Goal: Information Seeking & Learning: Learn about a topic

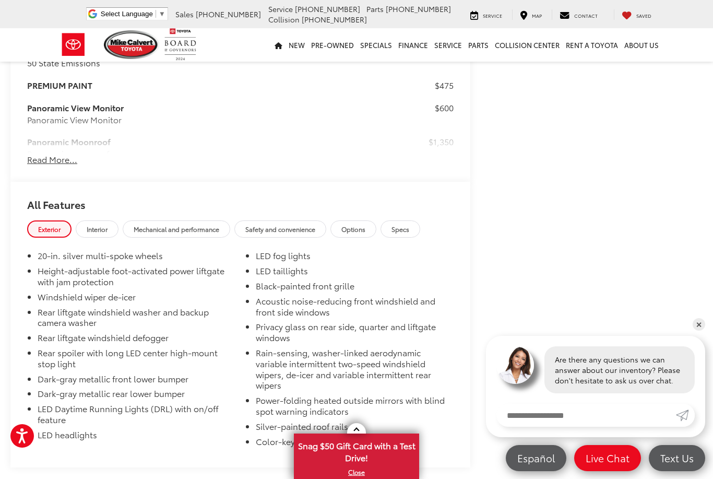
scroll to position [887, 0]
click at [38, 165] on button "Read More..." at bounding box center [52, 159] width 50 height 12
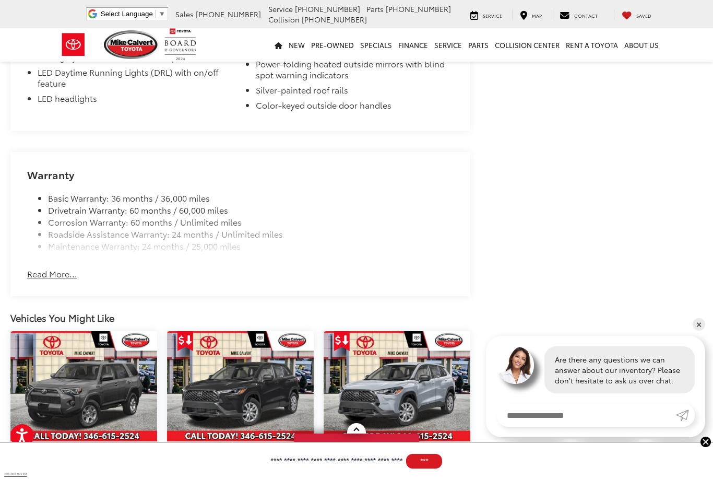
scroll to position [2138, 0]
click at [40, 267] on button "Read More..." at bounding box center [52, 273] width 50 height 12
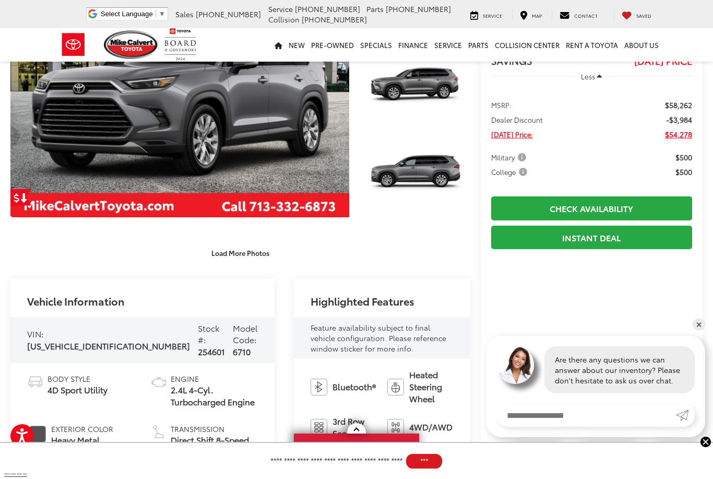
scroll to position [0, 0]
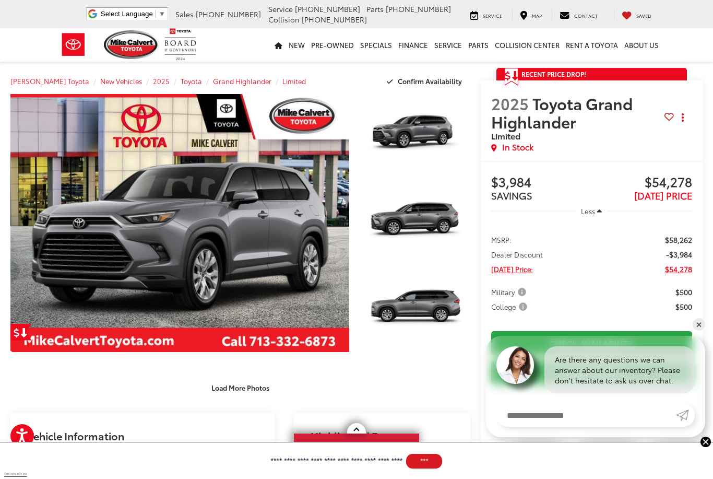
click at [426, 122] on link "Expand Photo 1" at bounding box center [416, 135] width 110 height 82
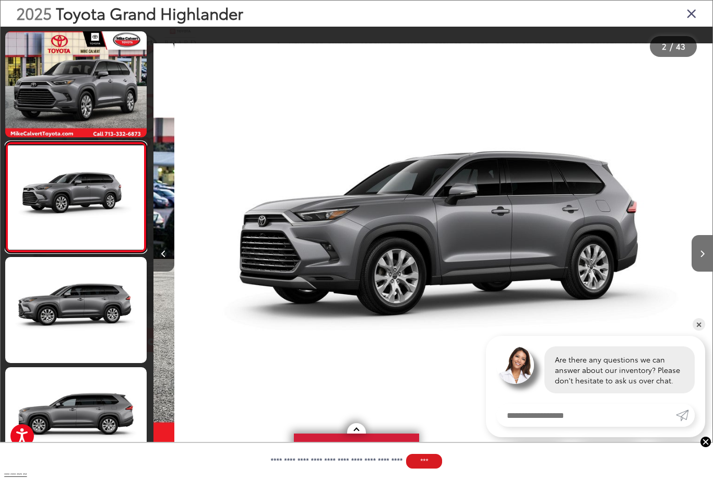
scroll to position [0, 559]
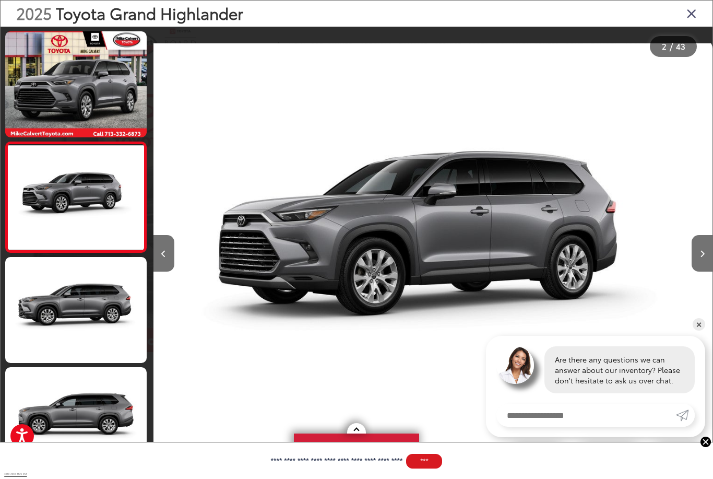
click at [709, 262] on button "Next image" at bounding box center [702, 253] width 21 height 37
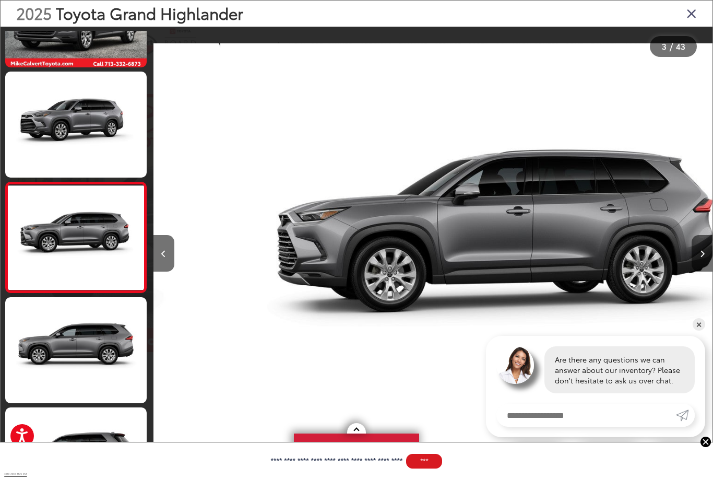
scroll to position [85, 0]
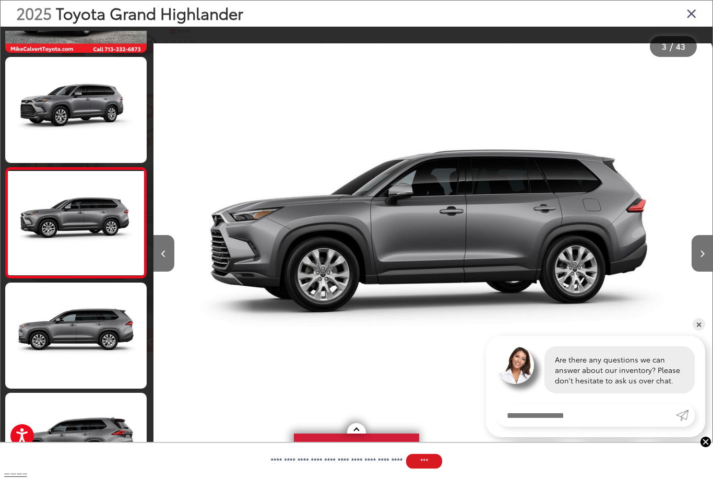
click at [708, 265] on button "Next image" at bounding box center [702, 253] width 21 height 37
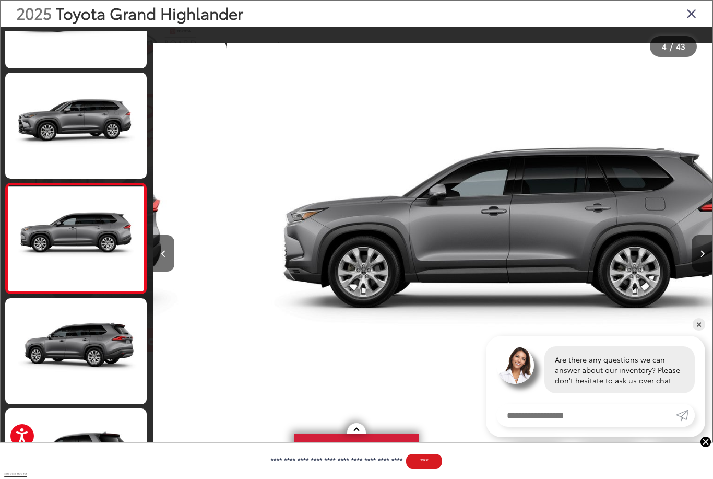
scroll to position [195, 0]
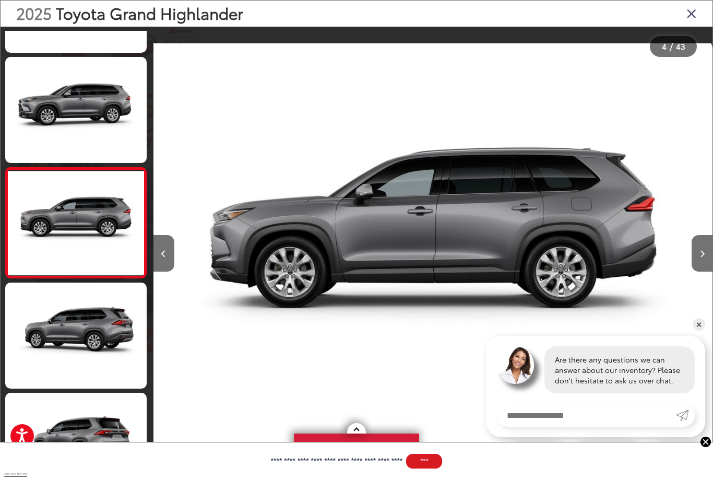
click at [711, 263] on button "Next image" at bounding box center [702, 253] width 21 height 37
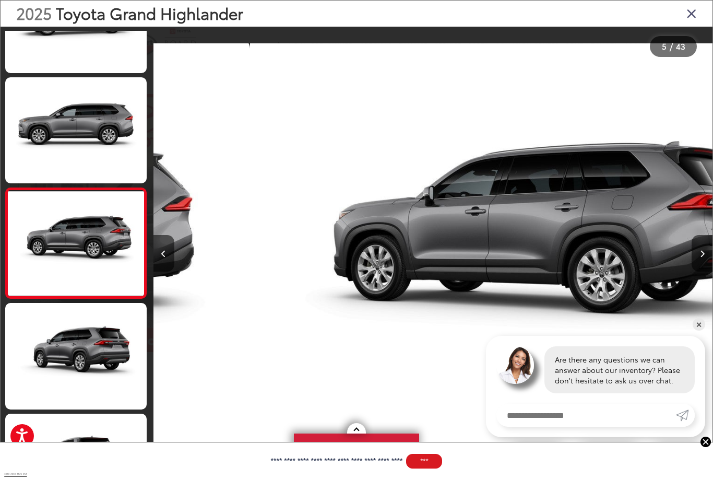
scroll to position [305, 0]
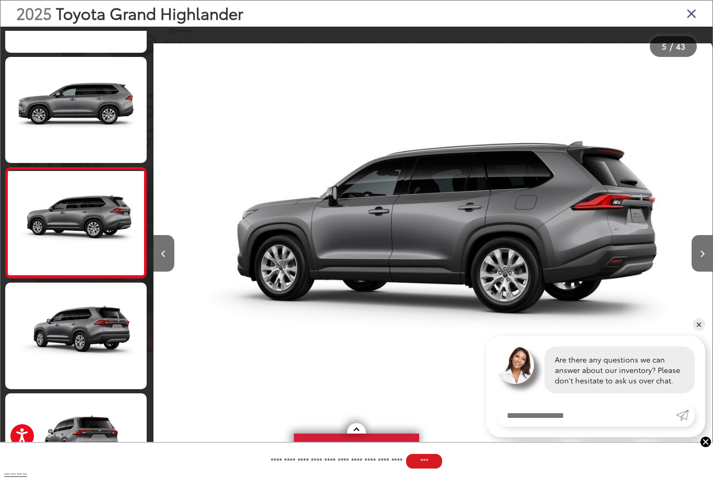
click at [705, 265] on button "Next image" at bounding box center [702, 253] width 21 height 37
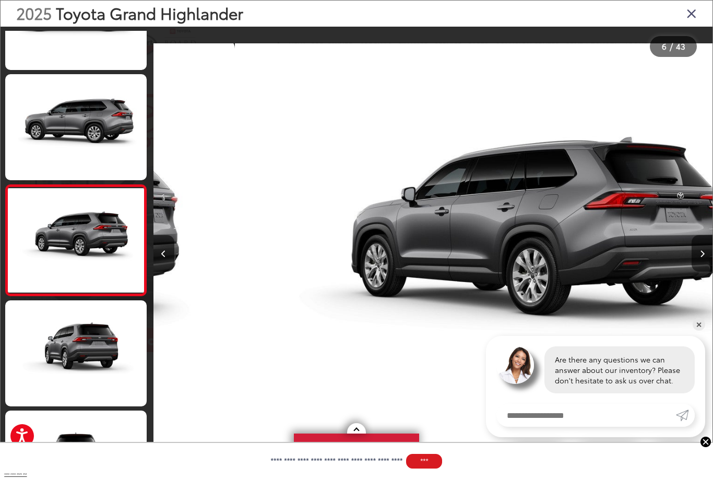
scroll to position [415, 0]
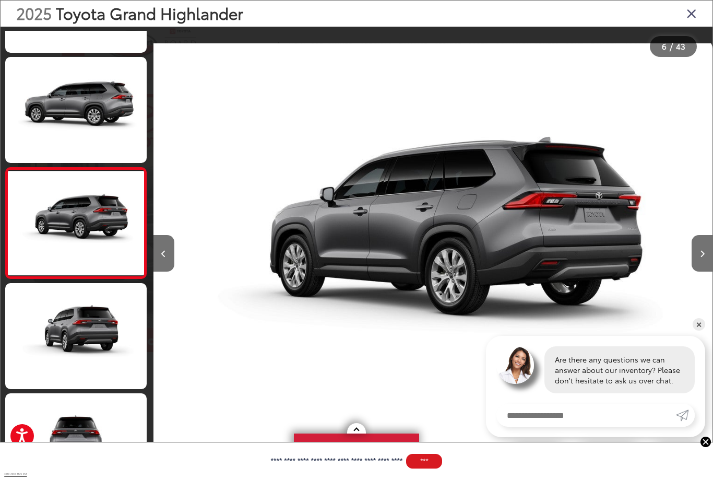
click at [712, 266] on button "Next image" at bounding box center [702, 253] width 21 height 37
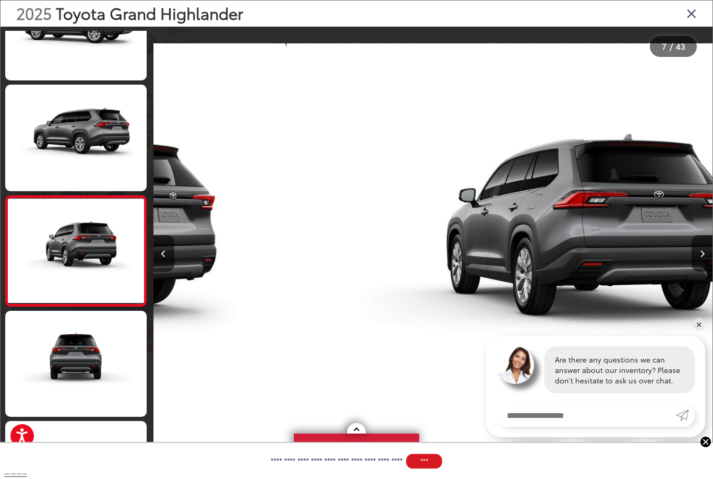
scroll to position [526, 0]
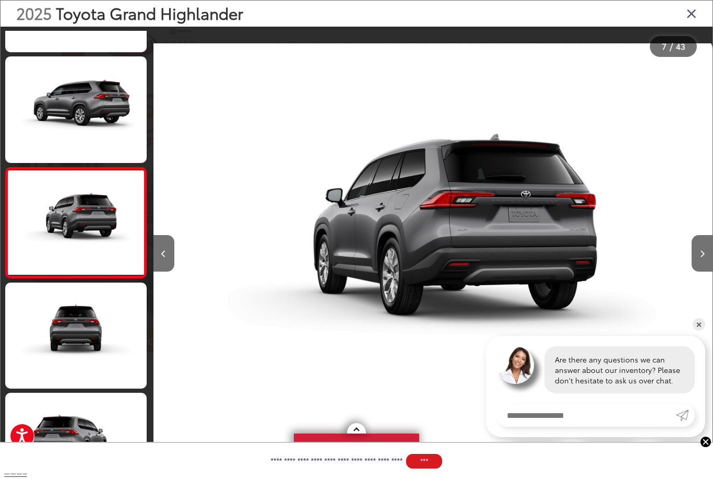
click at [711, 266] on button "Next image" at bounding box center [702, 253] width 21 height 37
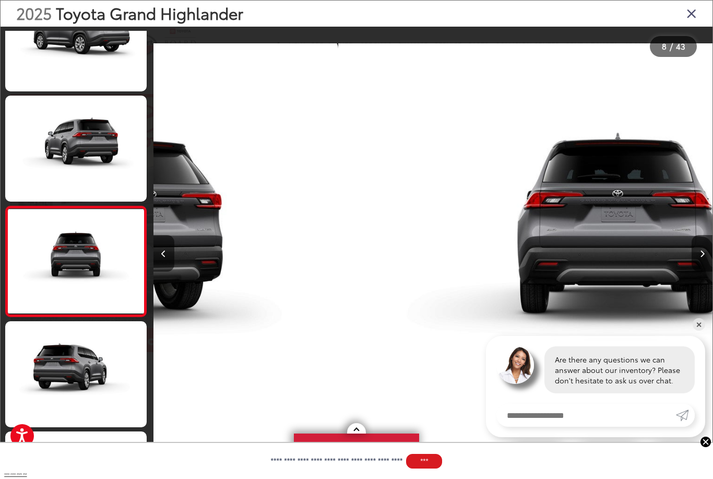
scroll to position [636, 0]
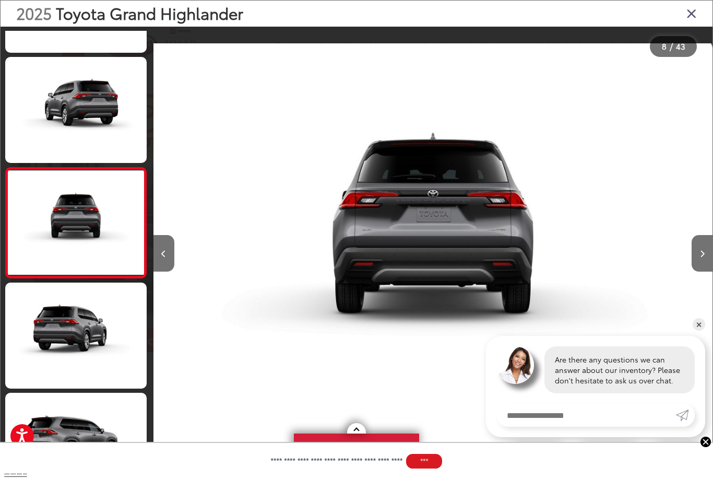
click at [711, 266] on button "Next image" at bounding box center [702, 253] width 21 height 37
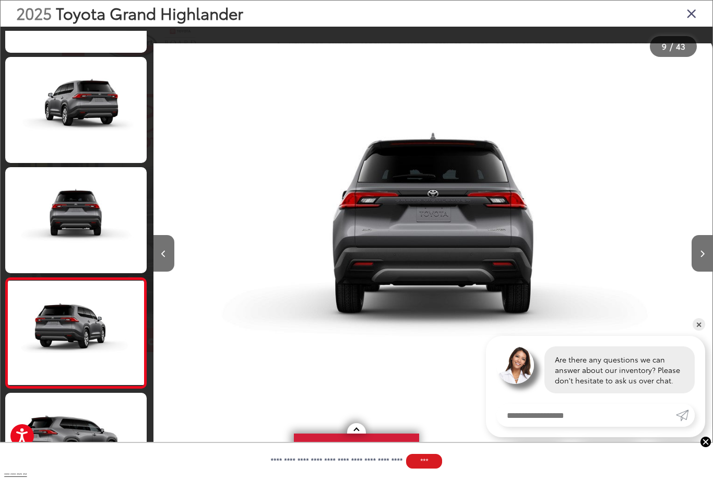
scroll to position [0, 0]
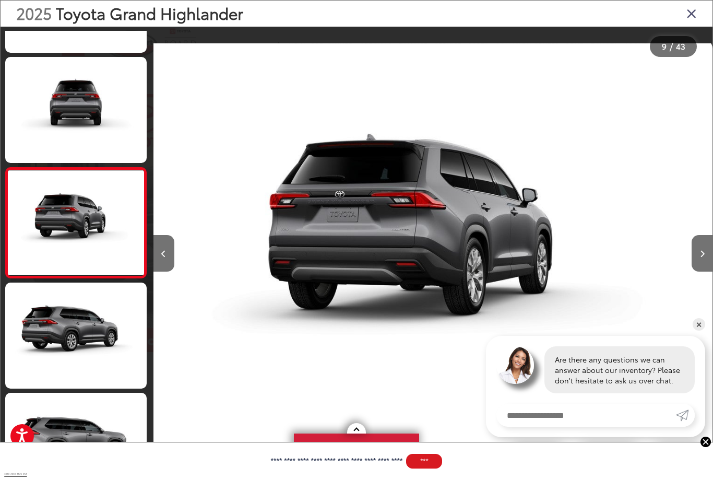
click at [710, 264] on button "Next image" at bounding box center [702, 253] width 21 height 37
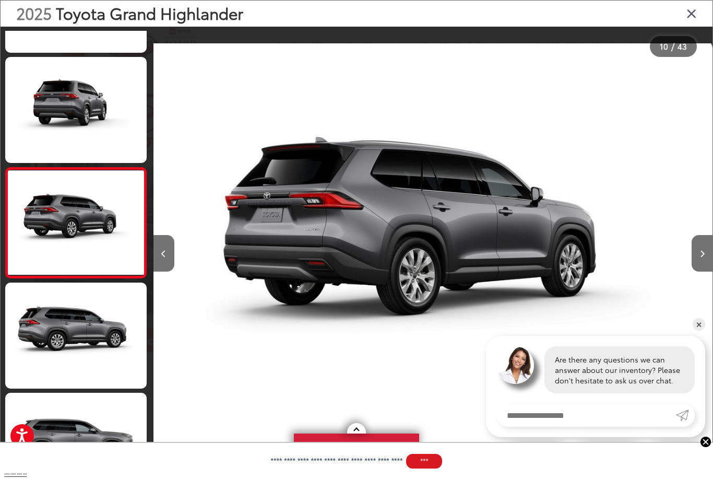
click at [706, 271] on button "Next image" at bounding box center [702, 253] width 21 height 37
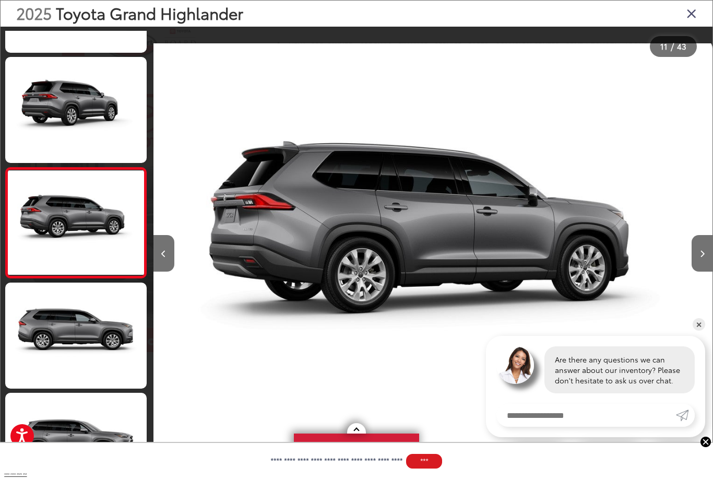
click at [708, 264] on button "Next image" at bounding box center [702, 253] width 21 height 37
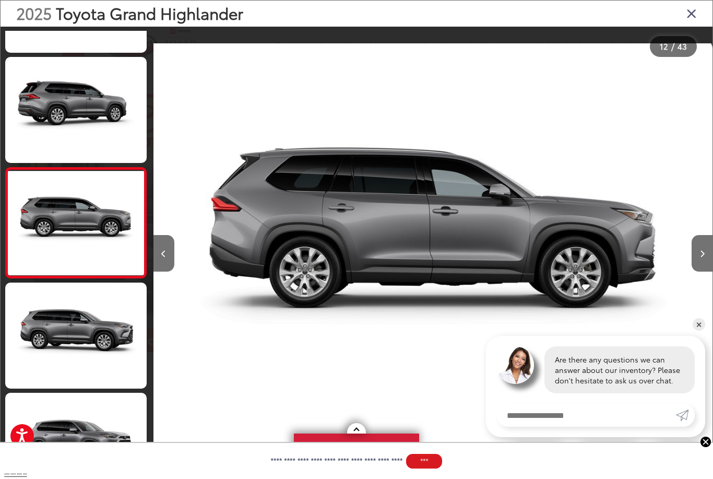
click at [711, 268] on button "Next image" at bounding box center [702, 253] width 21 height 37
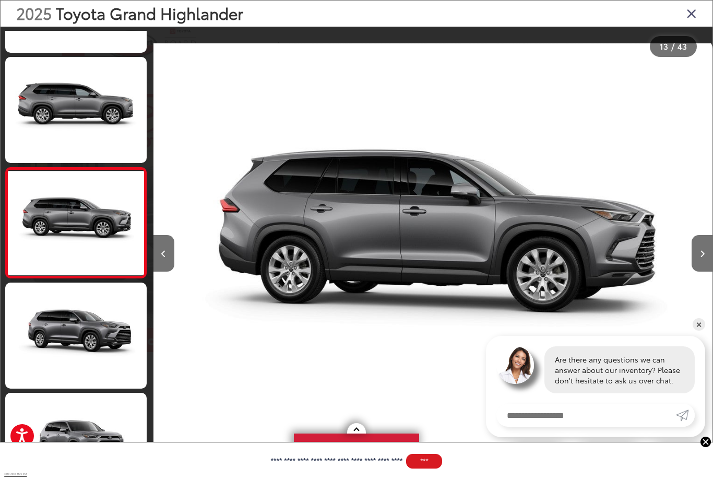
click at [708, 269] on button "Next image" at bounding box center [702, 253] width 21 height 37
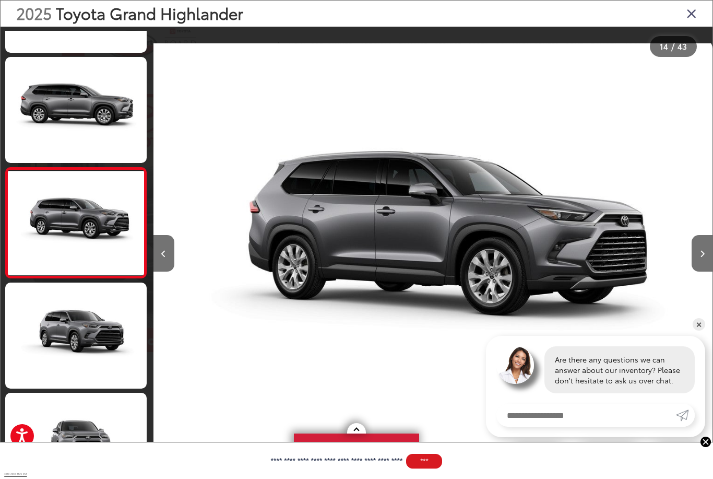
click at [712, 267] on button "Next image" at bounding box center [702, 253] width 21 height 37
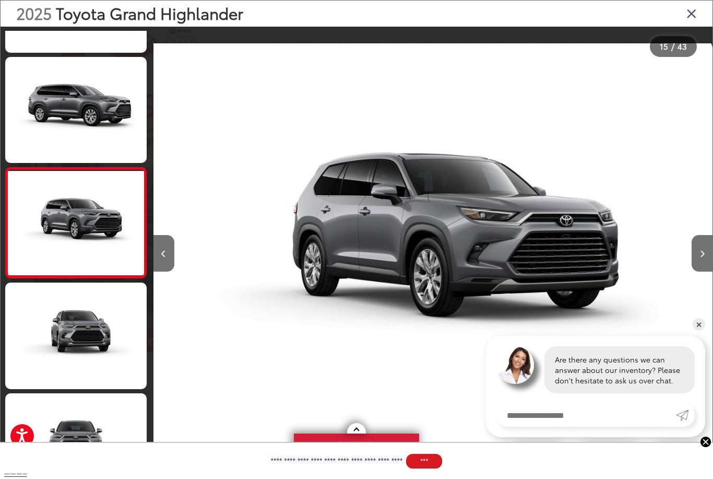
click at [711, 266] on button "Next image" at bounding box center [702, 253] width 21 height 37
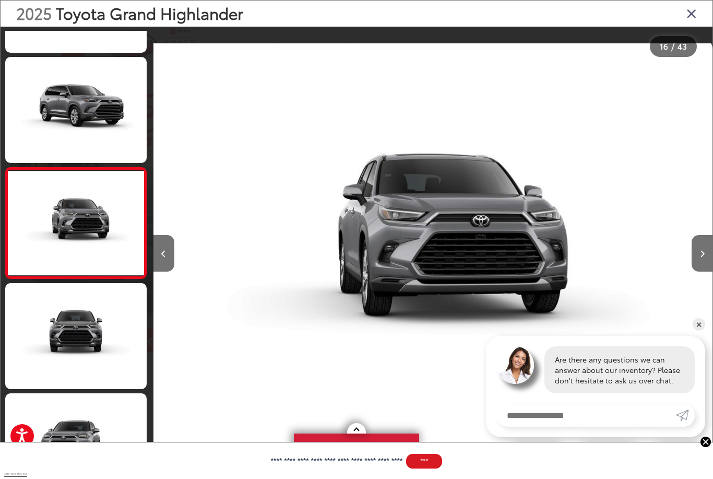
click at [711, 265] on button "Next image" at bounding box center [702, 253] width 21 height 37
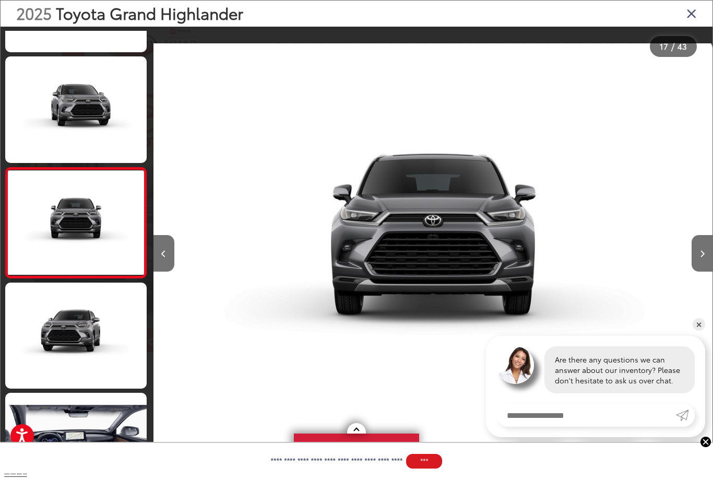
click at [710, 265] on button "Next image" at bounding box center [702, 253] width 21 height 37
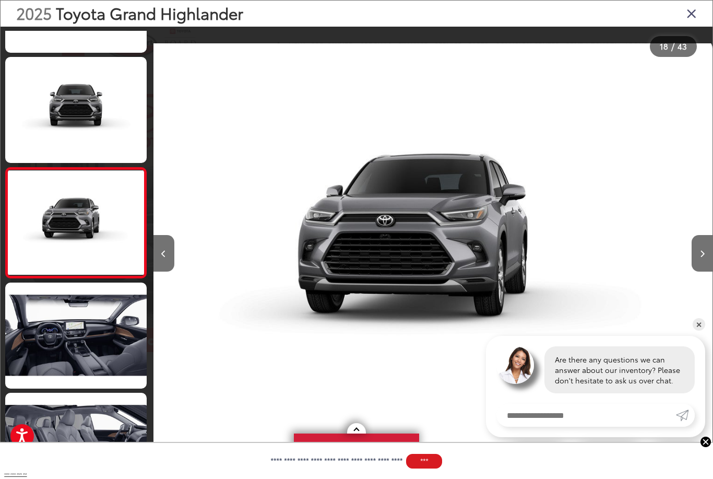
click at [708, 265] on button "Next image" at bounding box center [702, 253] width 21 height 37
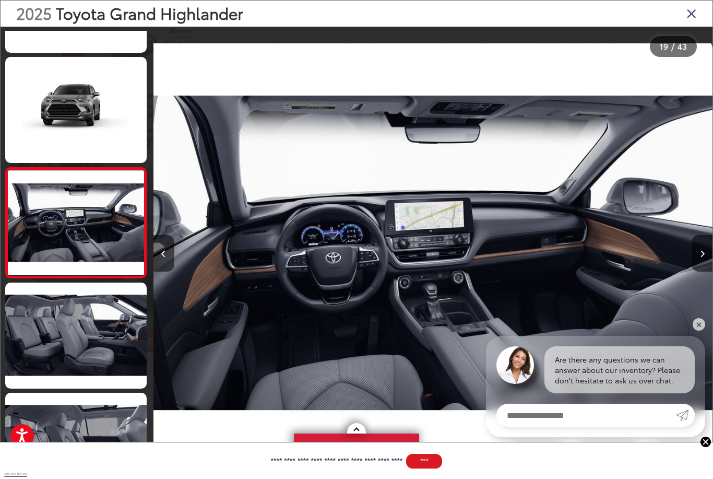
click at [708, 265] on button "Next image" at bounding box center [702, 253] width 21 height 37
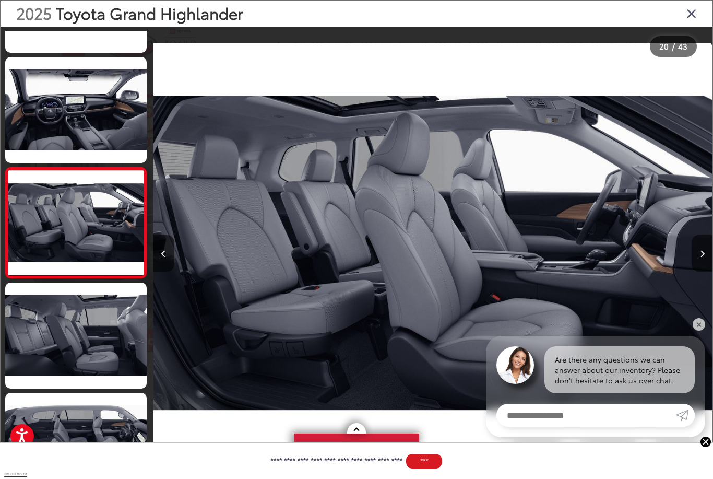
click at [708, 266] on button "Next image" at bounding box center [702, 253] width 21 height 37
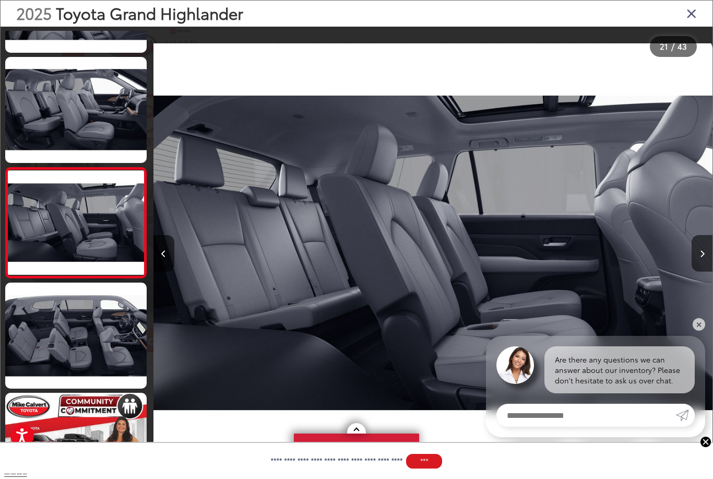
click at [702, 257] on icon "Next image" at bounding box center [702, 253] width 5 height 7
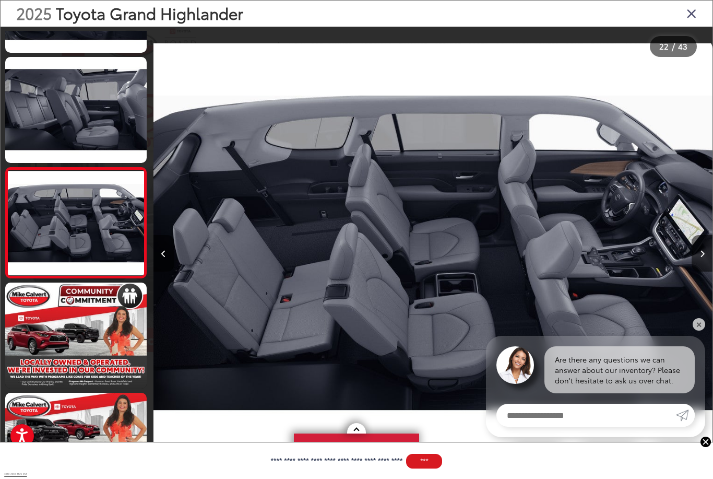
click at [706, 267] on button "Next image" at bounding box center [702, 253] width 21 height 37
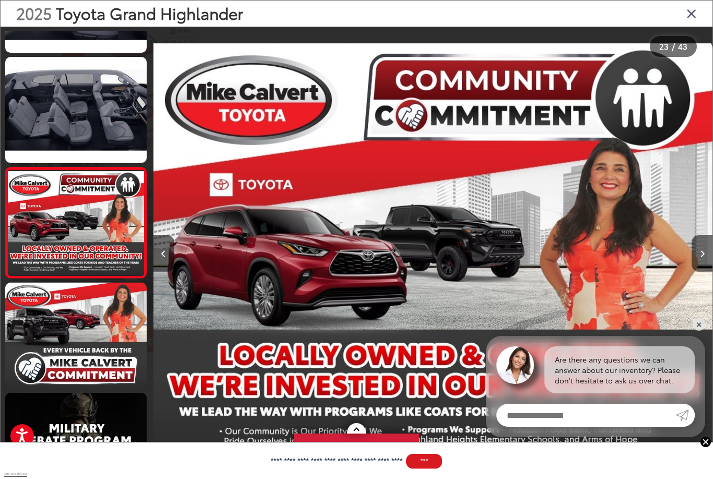
click at [706, 264] on button "Next image" at bounding box center [702, 253] width 21 height 37
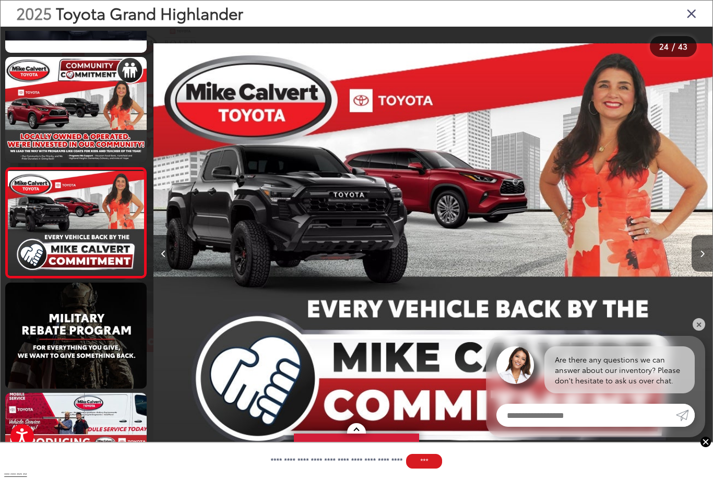
click at [709, 262] on button "Next image" at bounding box center [702, 253] width 21 height 37
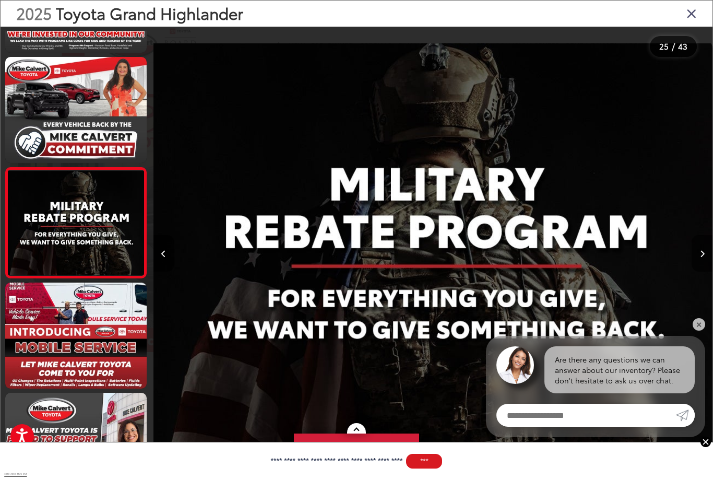
click at [708, 263] on button "Next image" at bounding box center [702, 253] width 21 height 37
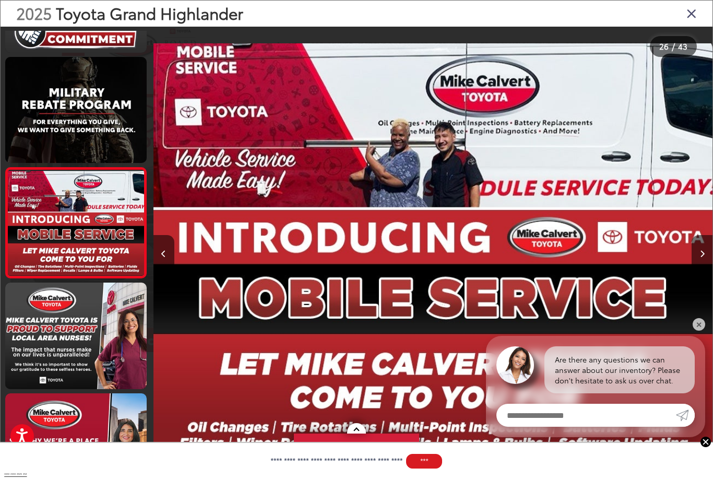
click at [700, 261] on button "Next image" at bounding box center [702, 253] width 21 height 37
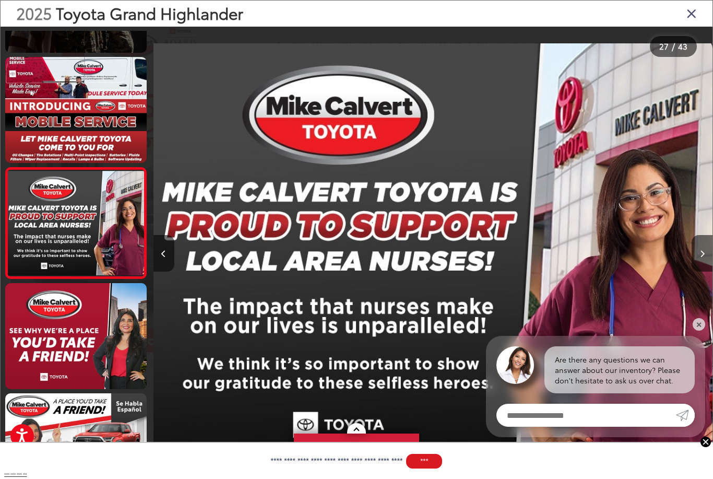
click at [700, 270] on button "Next image" at bounding box center [702, 253] width 21 height 37
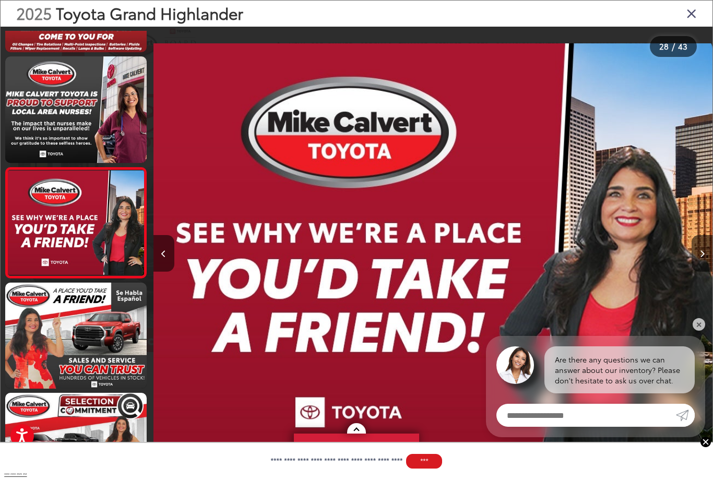
click at [702, 270] on button "Next image" at bounding box center [702, 253] width 21 height 37
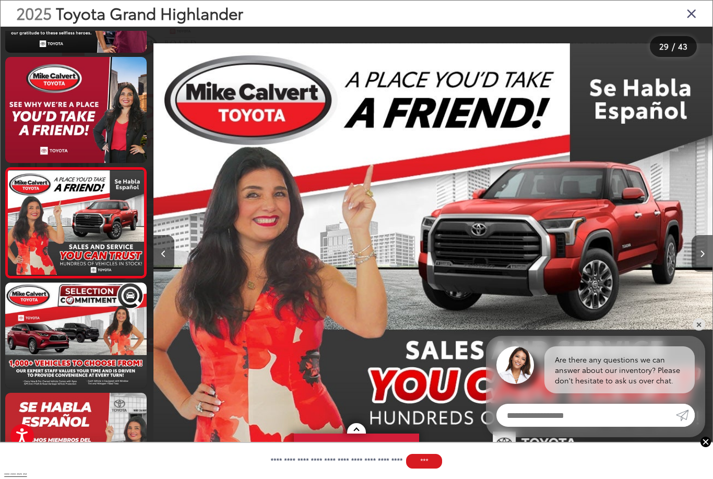
click at [701, 257] on icon "Next image" at bounding box center [702, 253] width 5 height 7
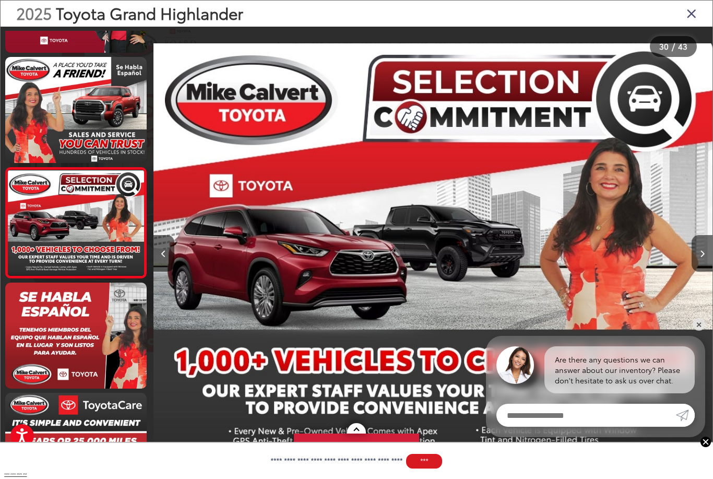
click at [702, 257] on icon "Next image" at bounding box center [702, 253] width 5 height 7
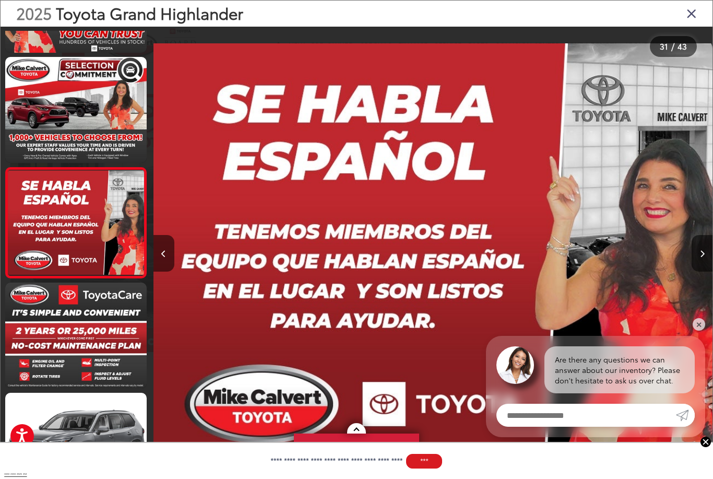
click at [703, 257] on icon "Next image" at bounding box center [702, 253] width 5 height 7
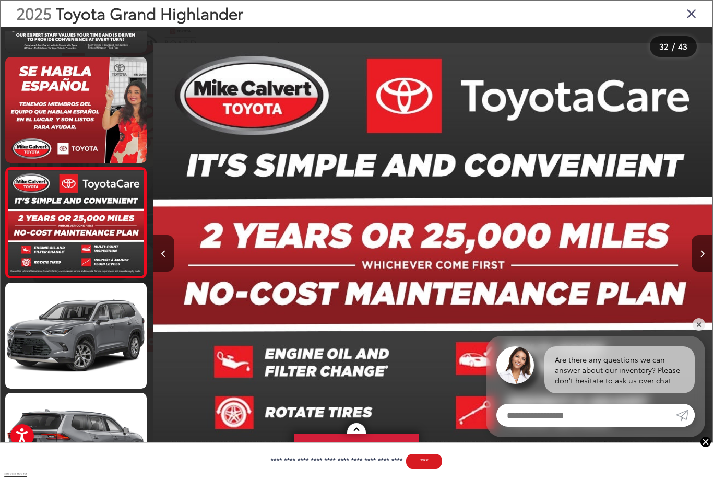
click at [702, 257] on icon "Next image" at bounding box center [702, 253] width 5 height 7
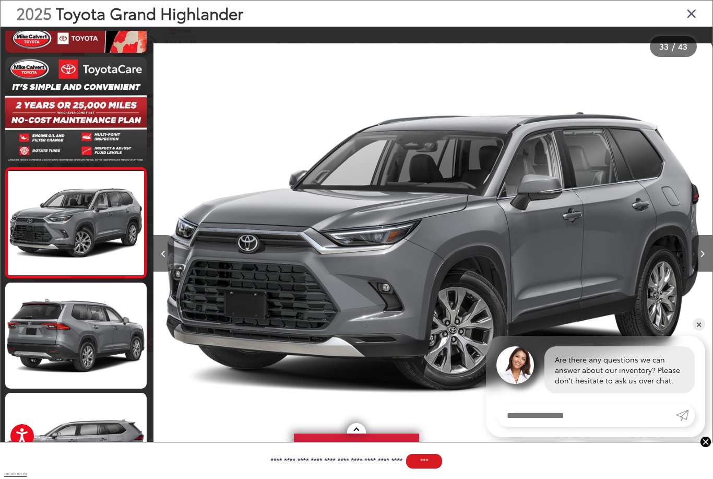
click at [161, 263] on button "Previous image" at bounding box center [163, 253] width 21 height 37
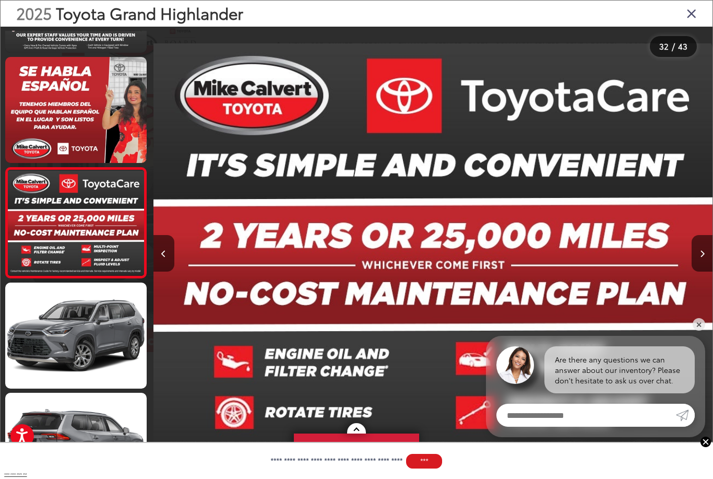
click at [703, 257] on icon "Next image" at bounding box center [702, 253] width 5 height 7
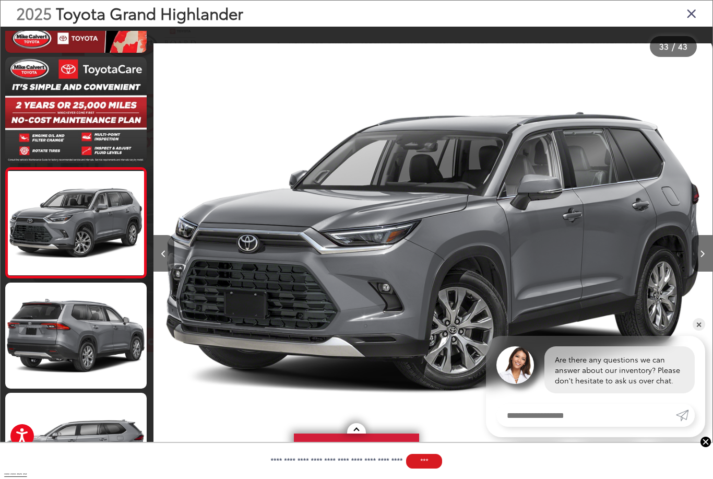
click at [702, 257] on icon "Next image" at bounding box center [702, 253] width 5 height 7
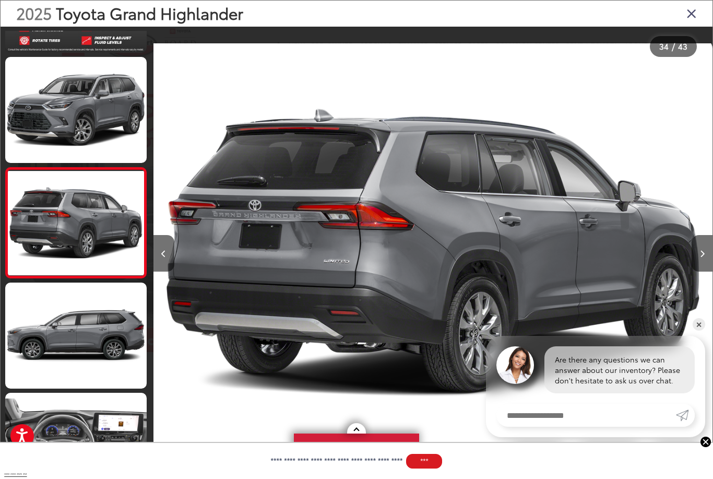
click at [703, 257] on icon "Next image" at bounding box center [702, 253] width 5 height 7
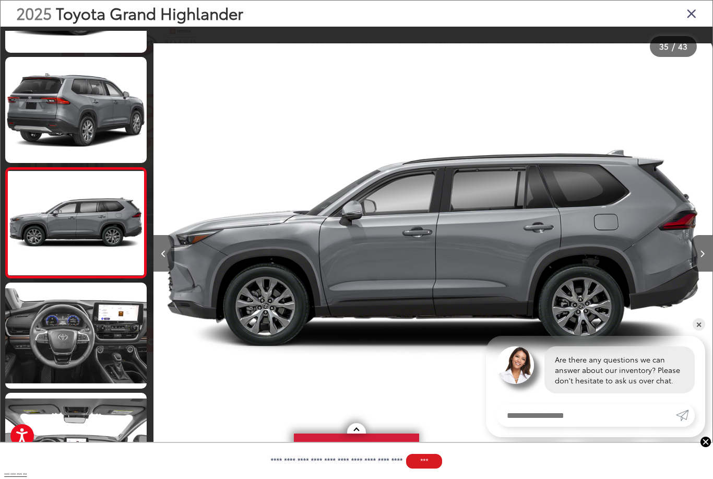
click at [702, 257] on icon "Next image" at bounding box center [702, 253] width 5 height 7
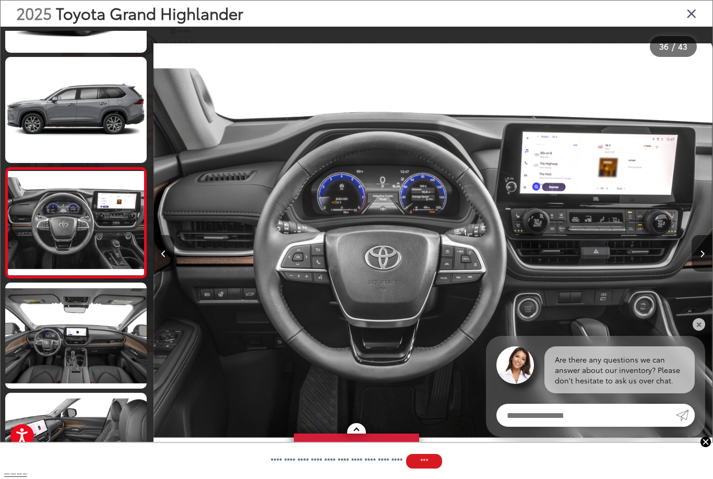
click at [68, 328] on link at bounding box center [75, 335] width 141 height 106
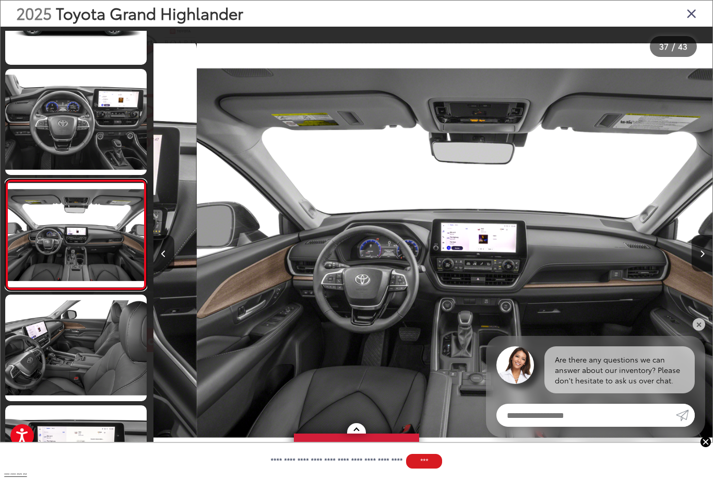
scroll to position [0, 20133]
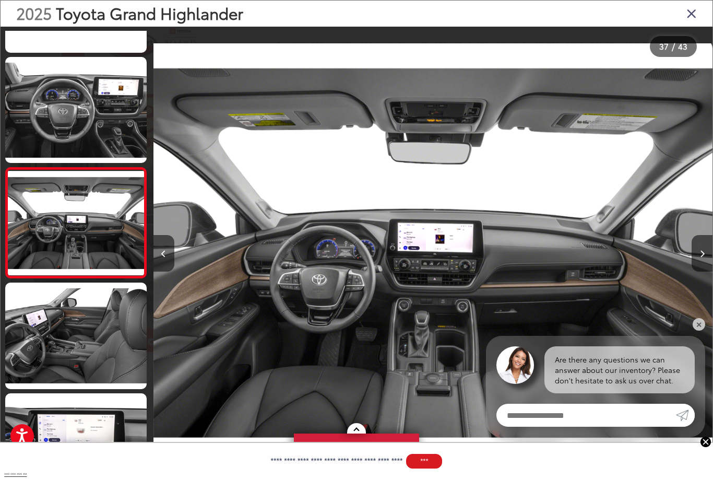
click at [74, 332] on link at bounding box center [75, 335] width 141 height 106
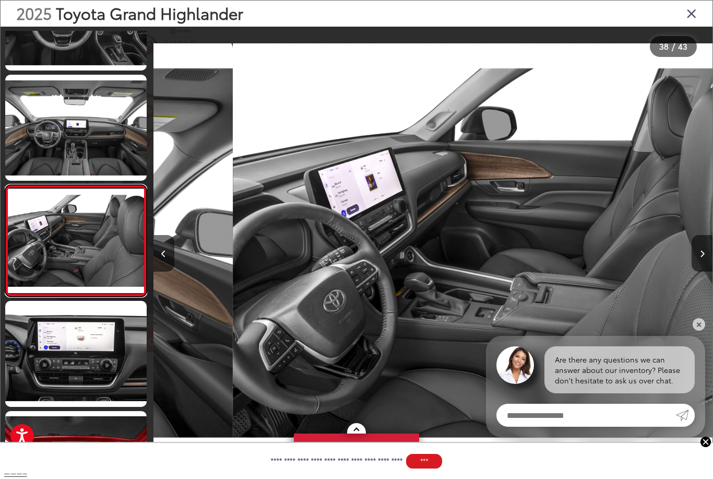
scroll to position [0, 20693]
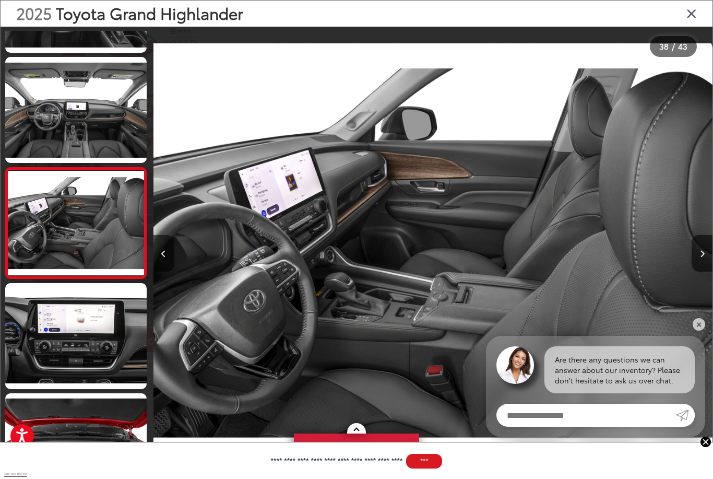
click at [71, 329] on link at bounding box center [75, 336] width 141 height 106
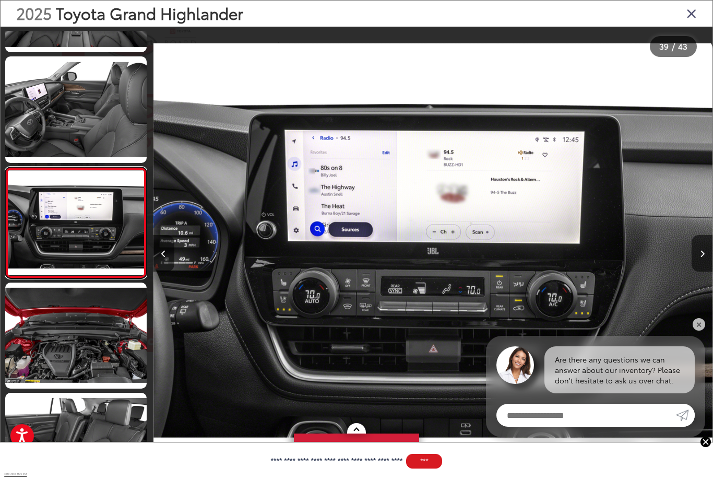
scroll to position [0, 21252]
click at [75, 338] on link at bounding box center [75, 335] width 141 height 106
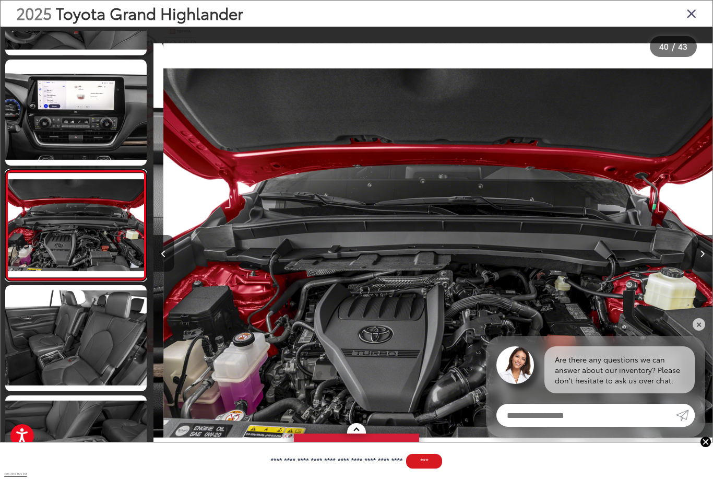
scroll to position [4163, 0]
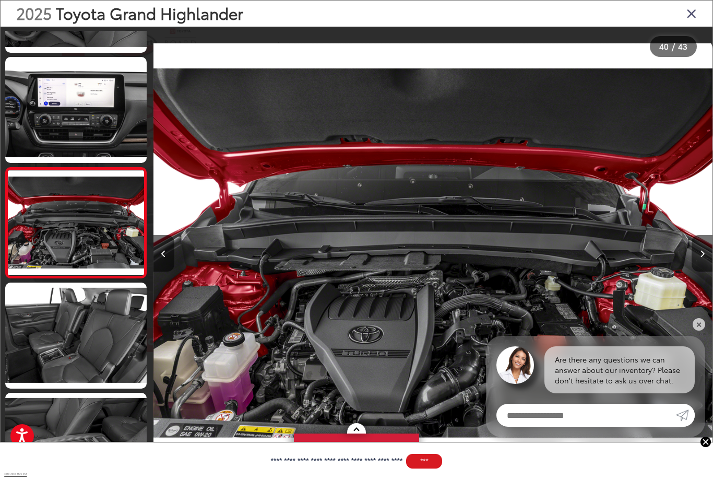
click at [79, 338] on link at bounding box center [75, 335] width 141 height 106
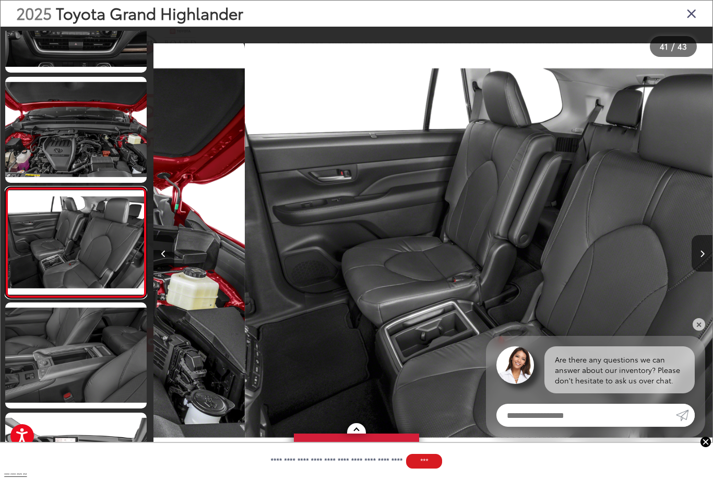
scroll to position [4273, 0]
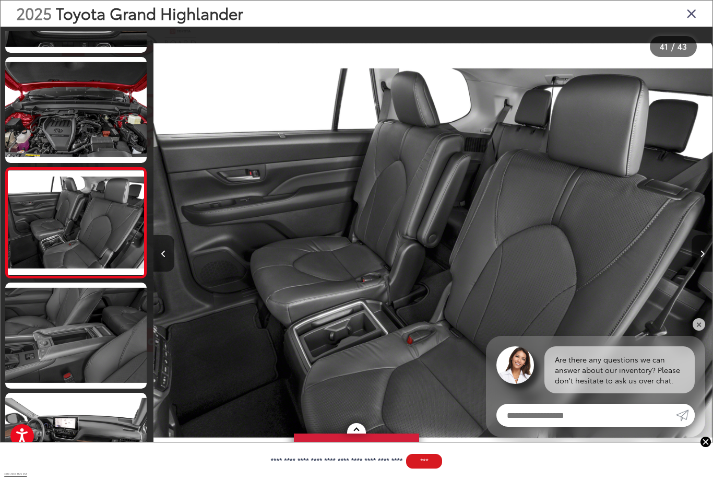
click at [70, 342] on link at bounding box center [75, 335] width 141 height 106
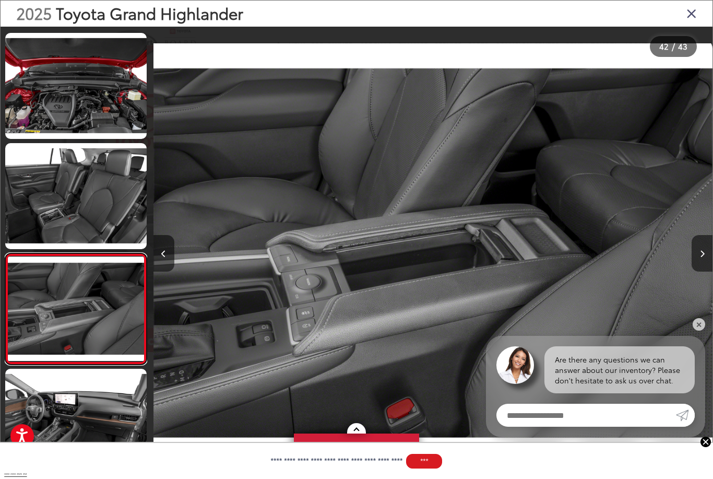
scroll to position [4297, 0]
click at [694, 13] on icon "Close gallery" at bounding box center [692, 13] width 10 height 14
